Goal: Obtain resource: Obtain resource

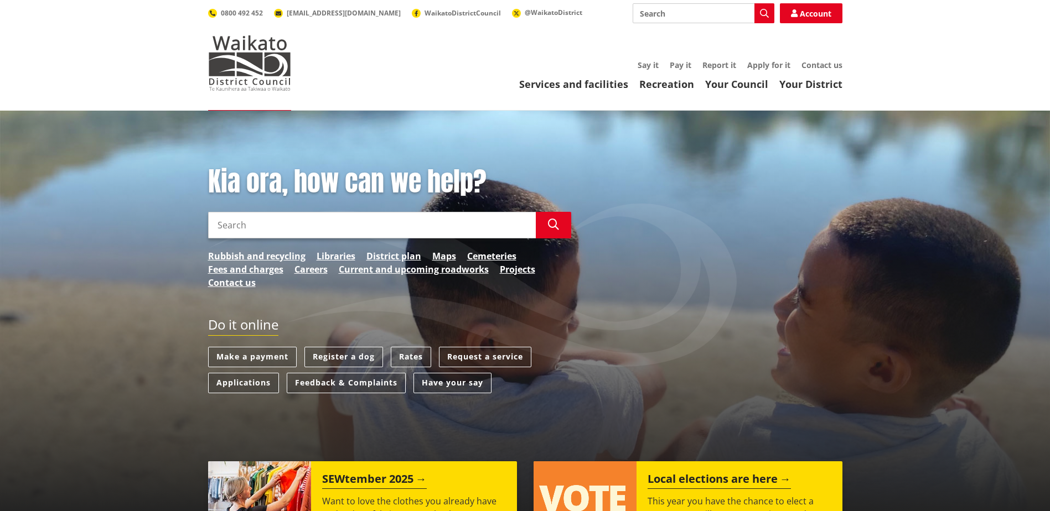
click at [255, 222] on input "Search" at bounding box center [372, 225] width 328 height 27
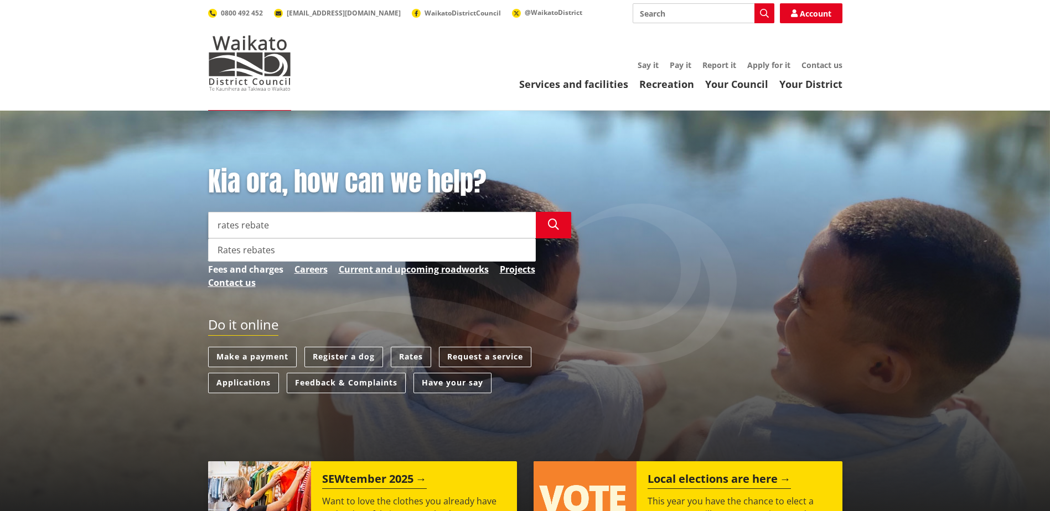
type input "rates rebate"
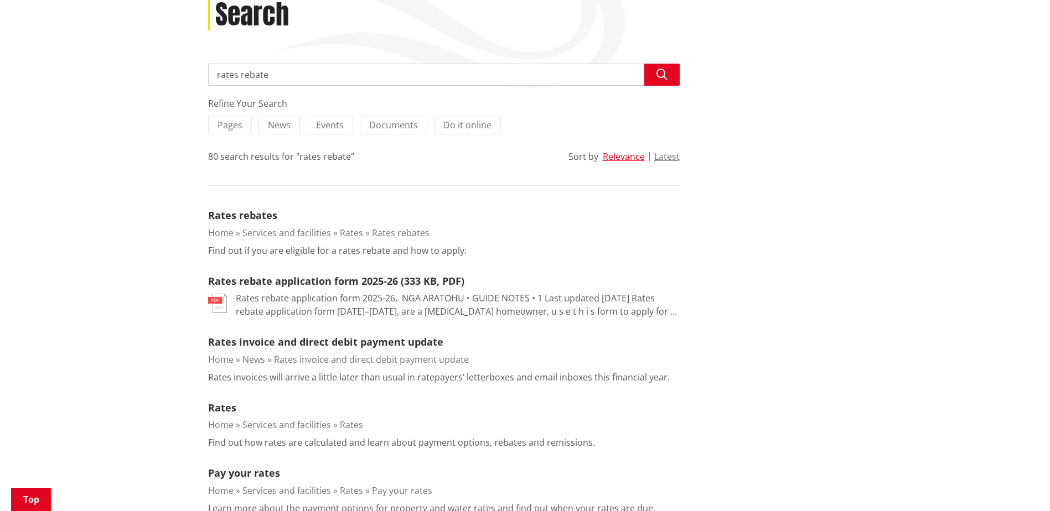
scroll to position [166, 0]
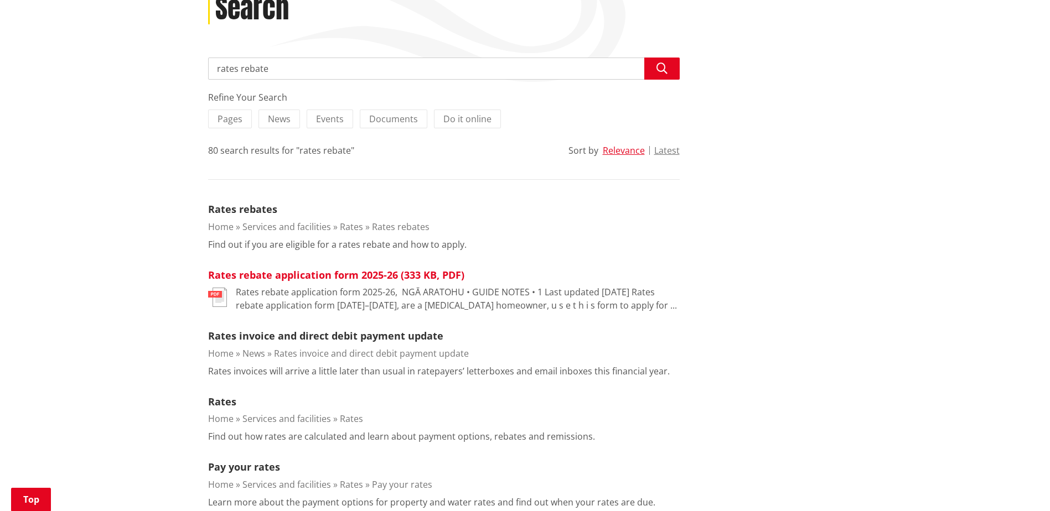
click at [300, 277] on link "Rates rebate application form 2025-26 (333 KB, PDF)" at bounding box center [336, 274] width 256 height 13
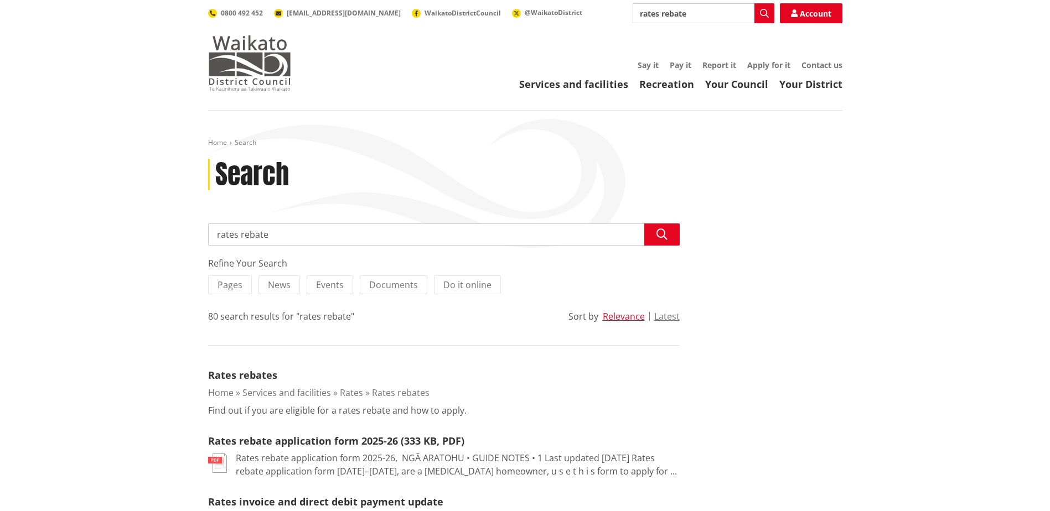
click at [242, 51] on img at bounding box center [249, 62] width 83 height 55
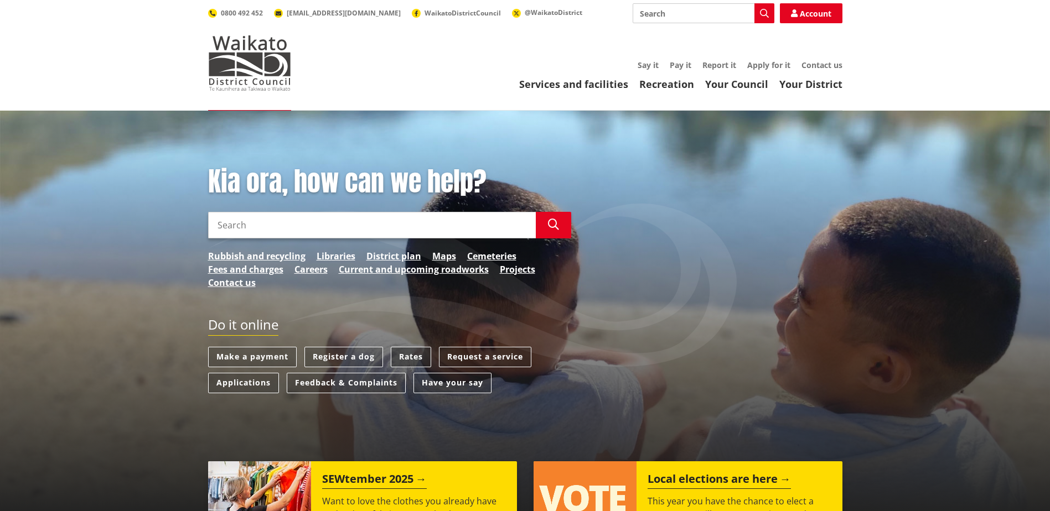
click at [410, 359] on link "Rates" at bounding box center [411, 357] width 40 height 20
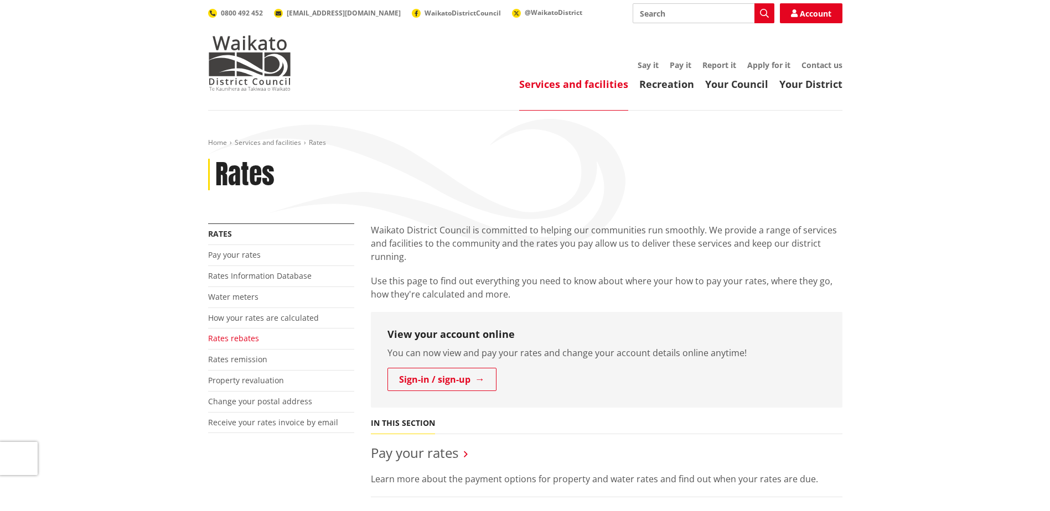
click at [219, 340] on link "Rates rebates" at bounding box center [233, 338] width 51 height 11
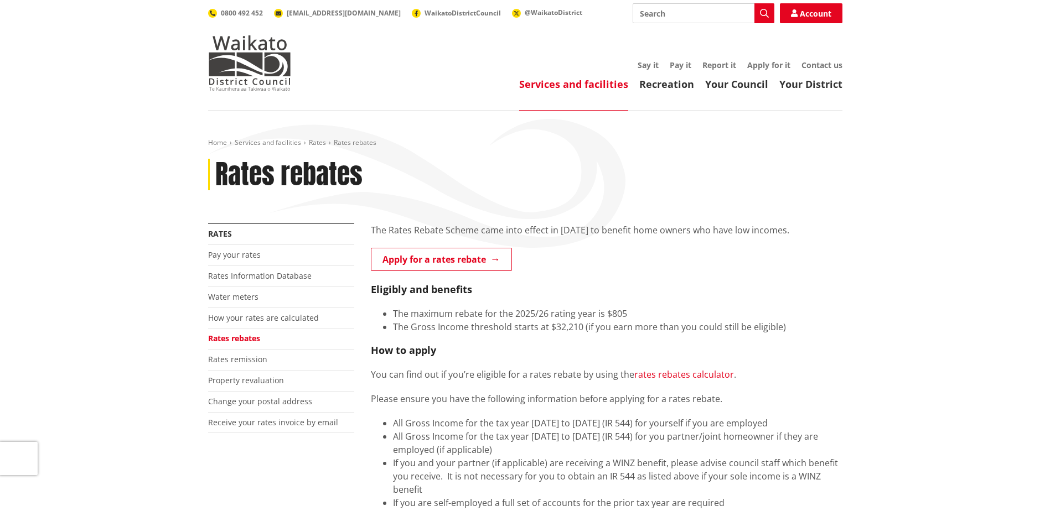
click at [672, 376] on link "rates rebates calculator" at bounding box center [684, 375] width 100 height 12
